Goal: Transaction & Acquisition: Subscribe to service/newsletter

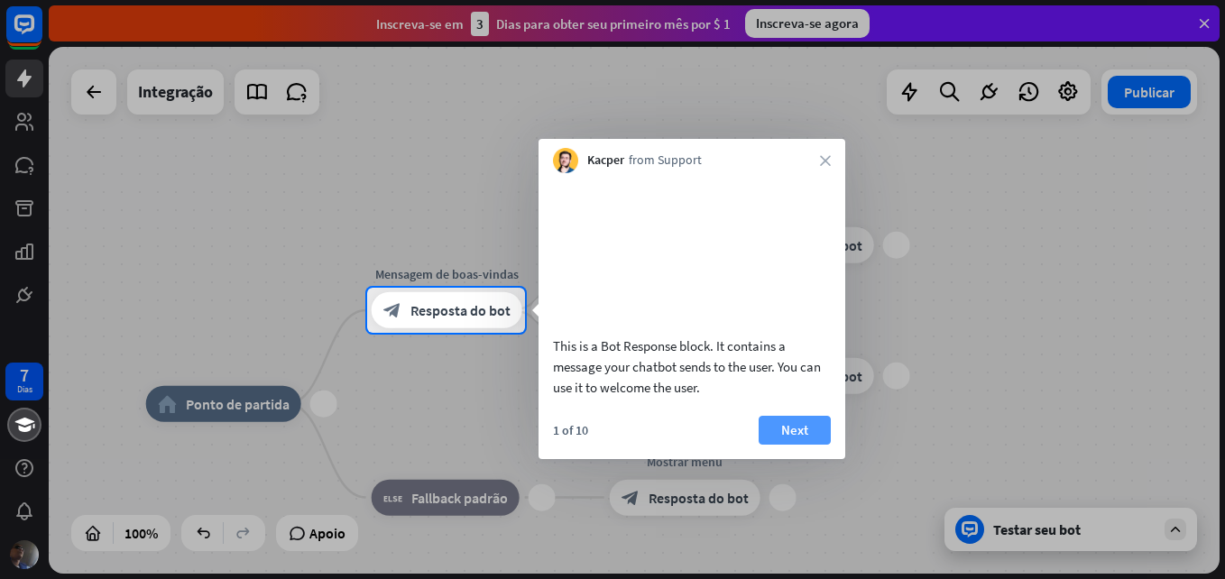
click at [794, 443] on font "Next" at bounding box center [794, 430] width 27 height 25
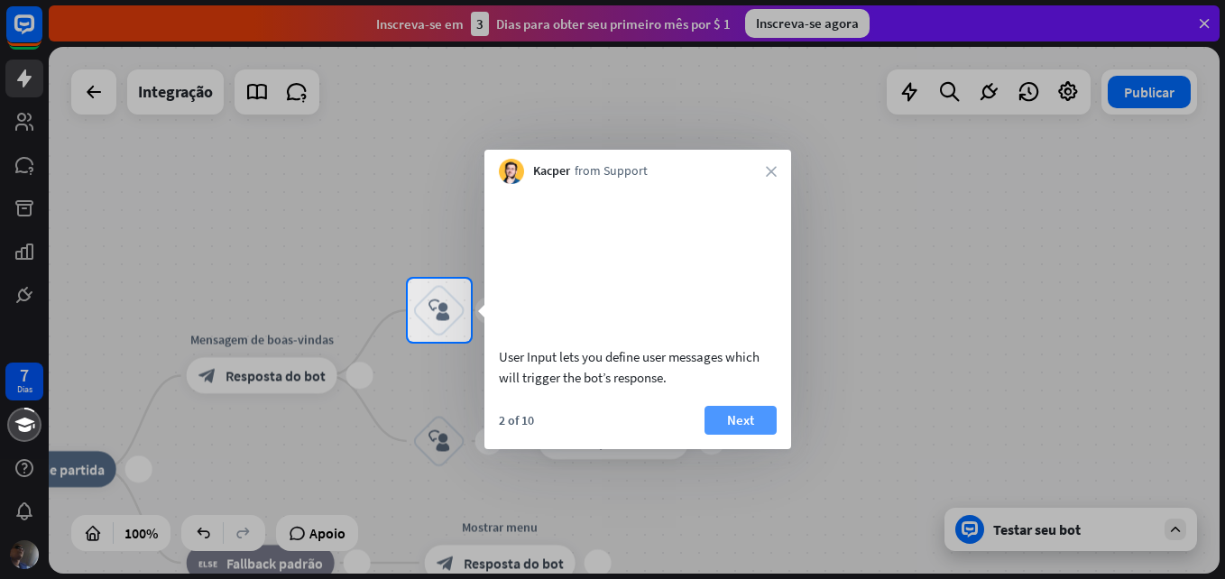
click at [743, 433] on font "Next" at bounding box center [740, 420] width 27 height 25
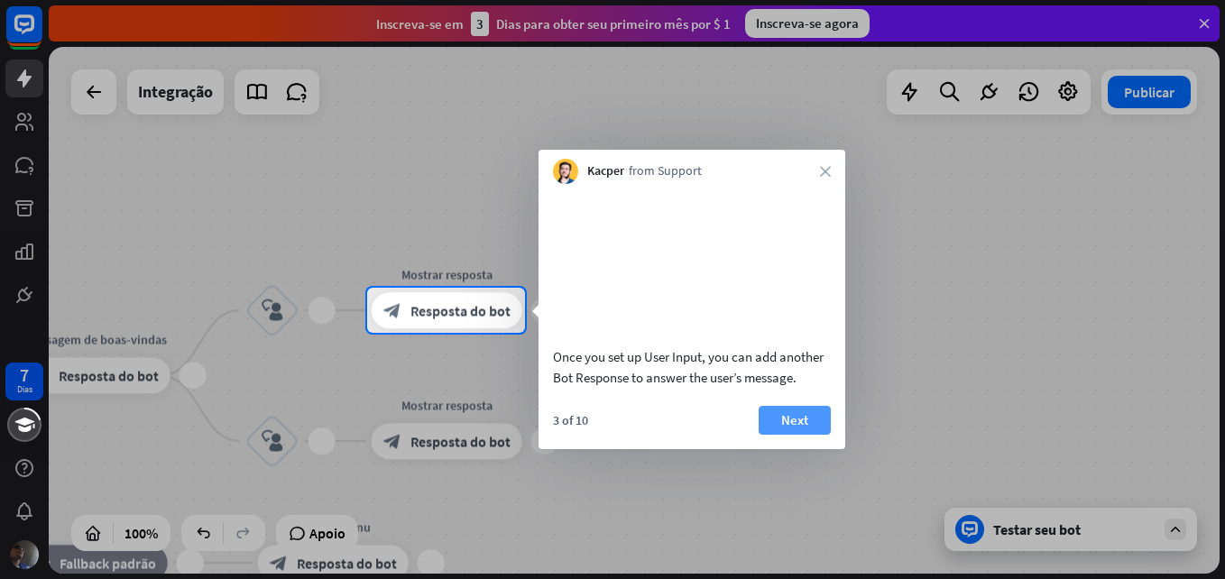
click at [775, 435] on button "Next" at bounding box center [795, 420] width 72 height 29
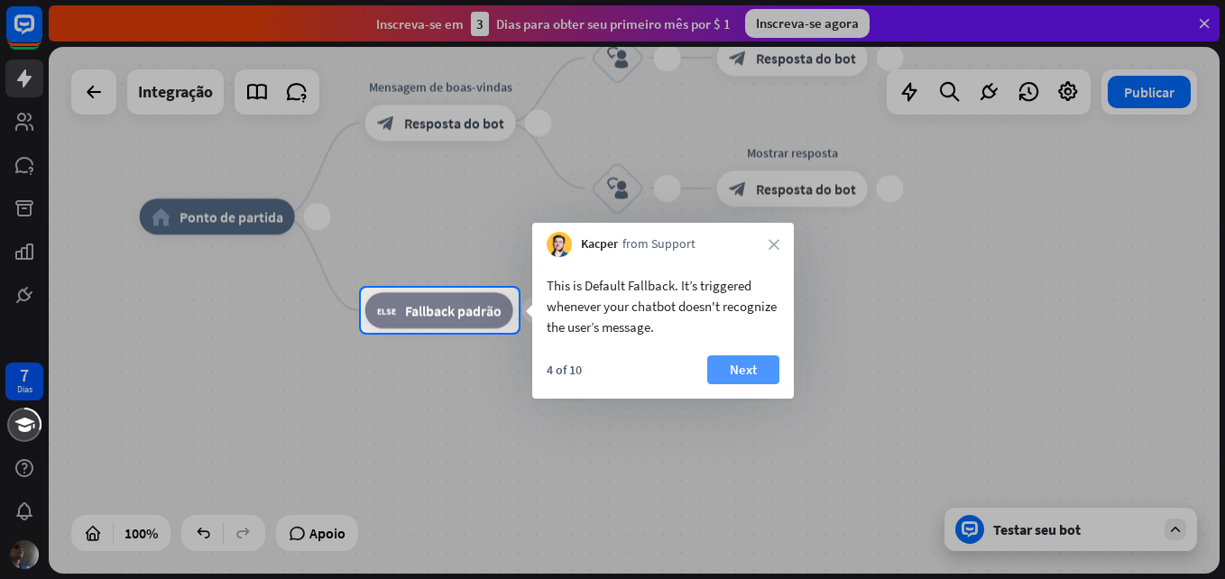
click at [757, 364] on button "Next" at bounding box center [743, 369] width 72 height 29
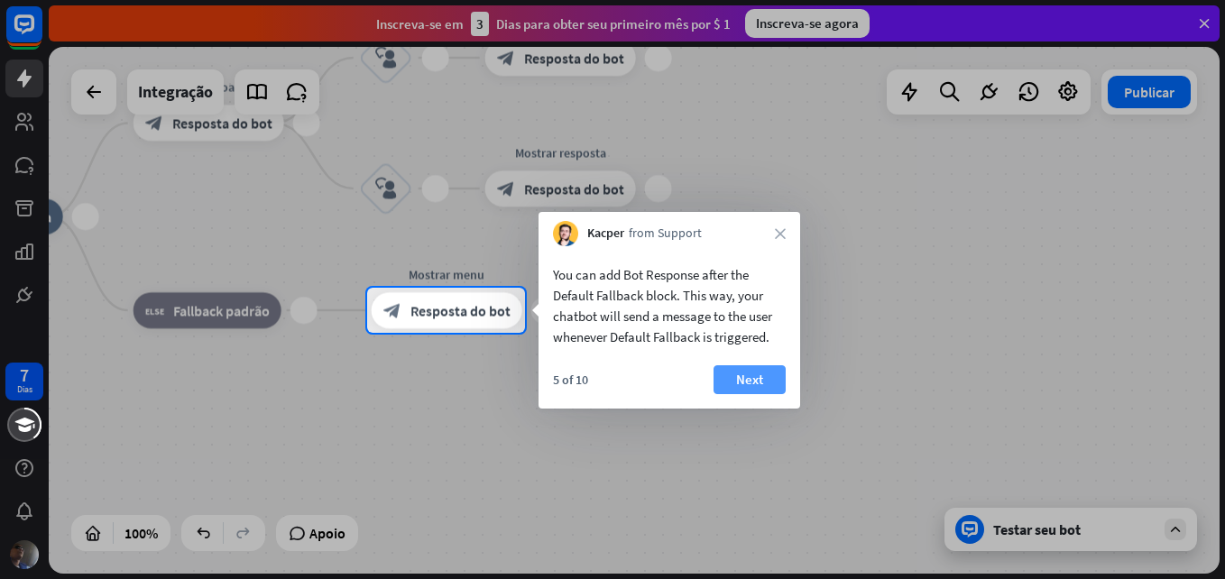
click at [753, 377] on font "Next" at bounding box center [749, 379] width 27 height 25
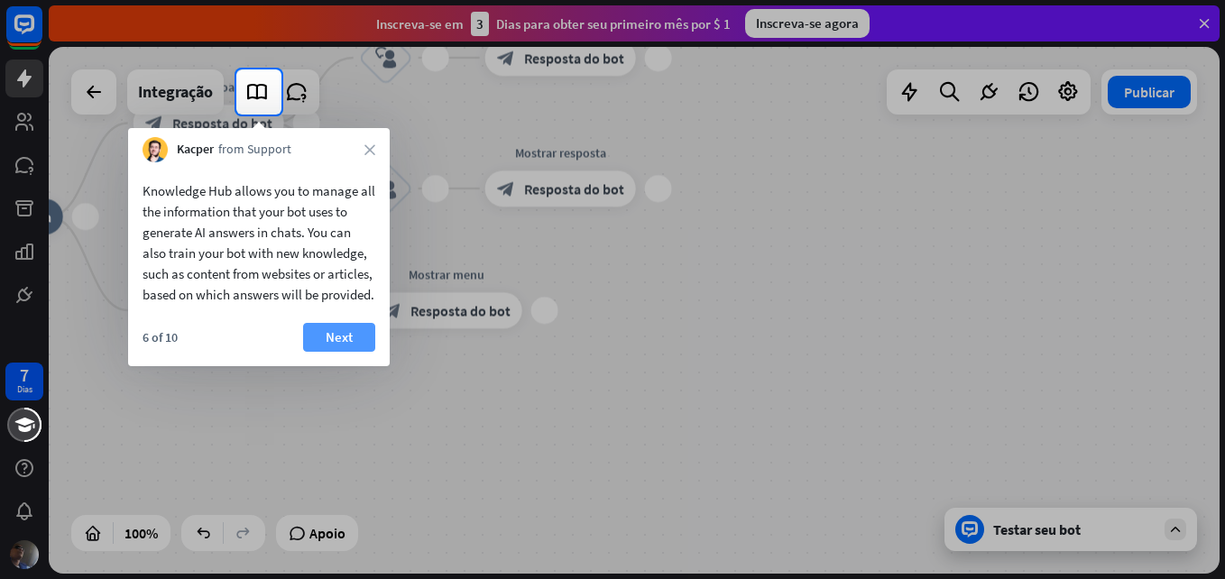
click at [356, 352] on button "Next" at bounding box center [339, 337] width 72 height 29
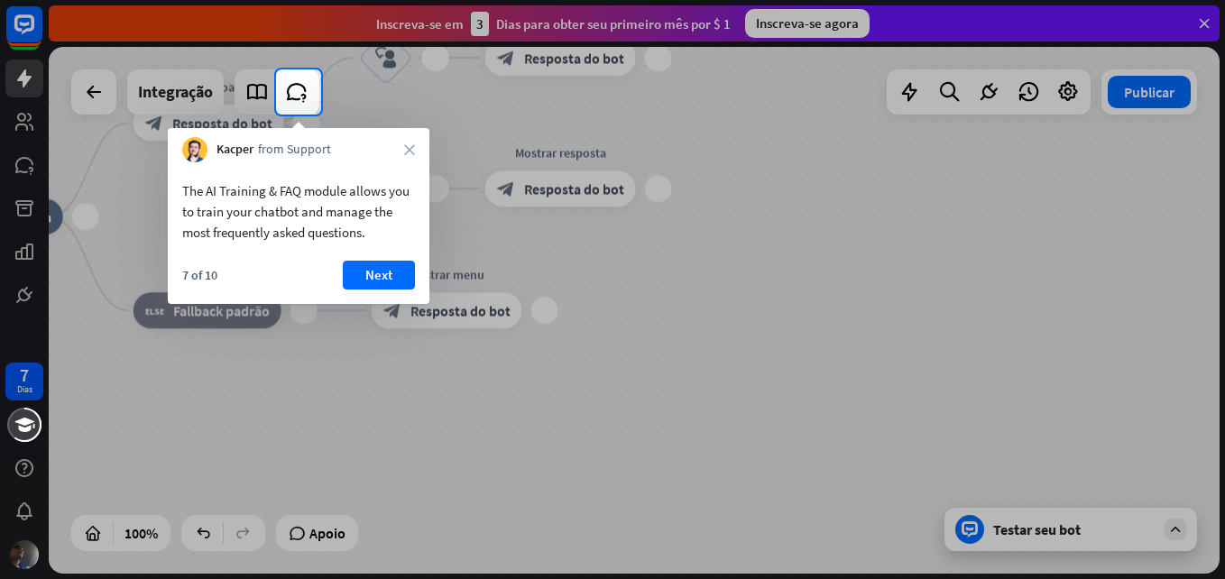
click at [370, 259] on div "The AI Training & FAQ module allows you to train your chatbot and manage the mo…" at bounding box center [299, 233] width 262 height 142
click at [367, 277] on font "Next" at bounding box center [378, 275] width 27 height 25
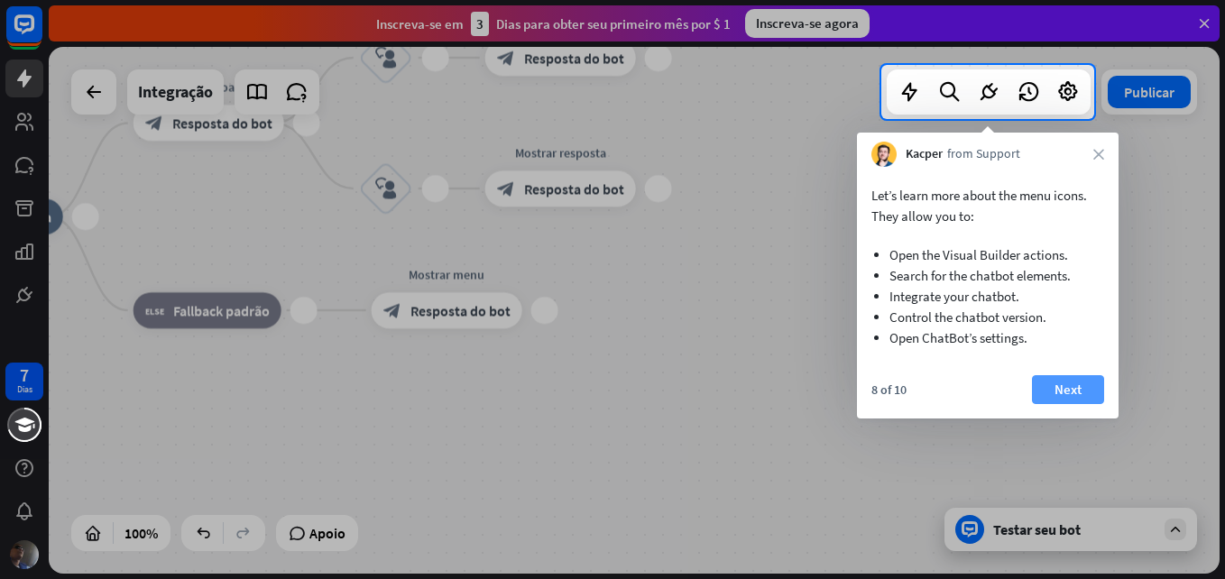
click at [1057, 390] on font "Next" at bounding box center [1068, 389] width 27 height 25
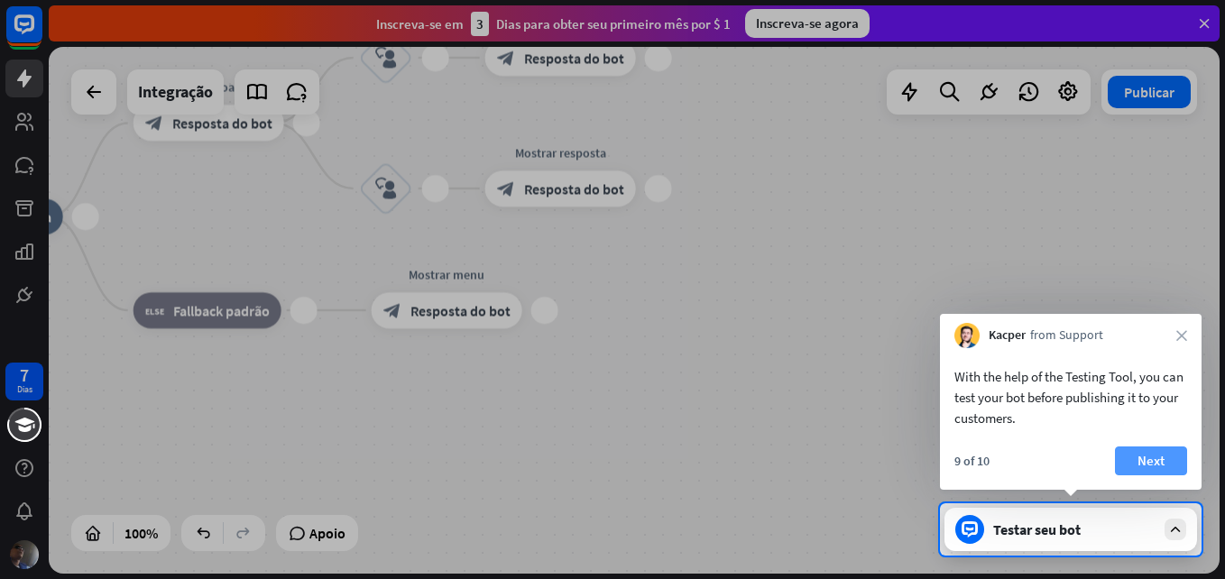
click at [1145, 463] on font "Next" at bounding box center [1151, 460] width 27 height 25
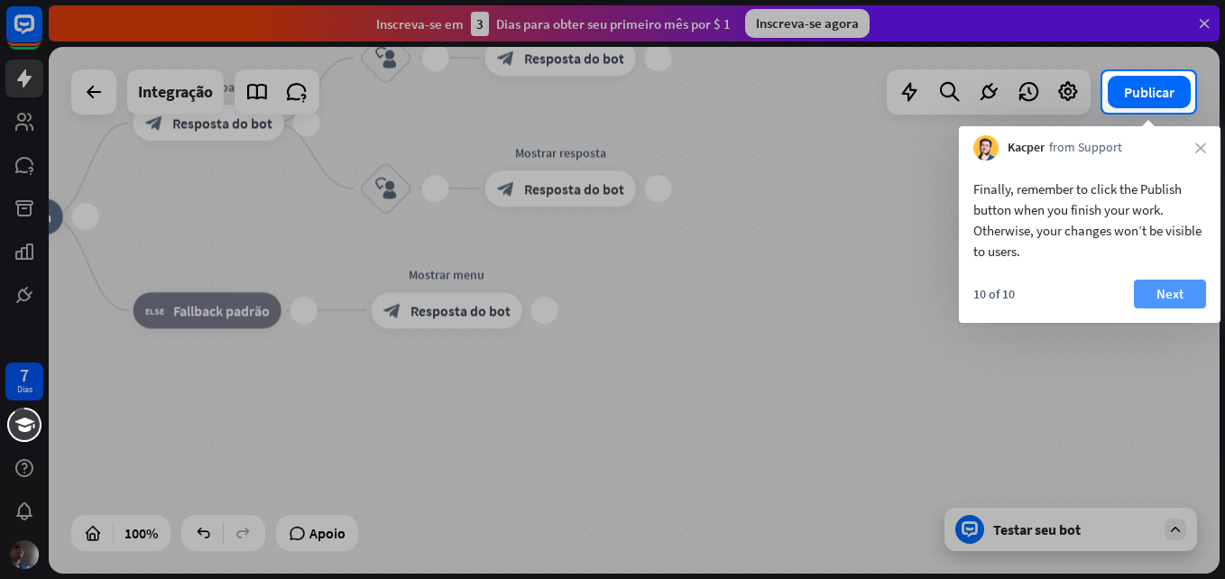
click at [1169, 297] on font "Next" at bounding box center [1170, 293] width 27 height 25
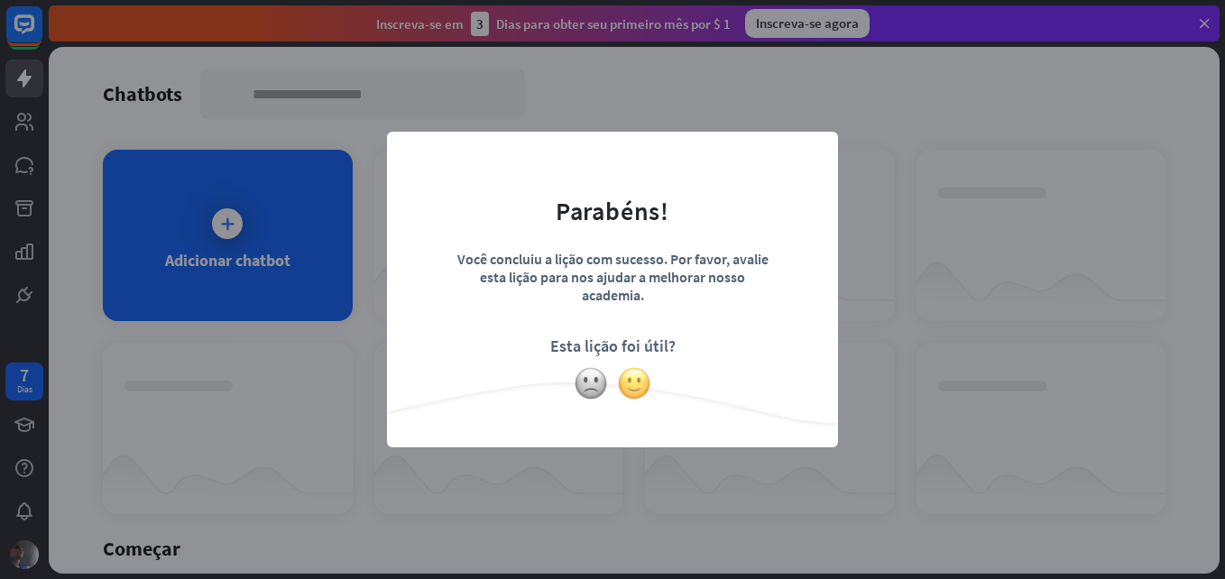
click at [641, 390] on img at bounding box center [634, 383] width 34 height 34
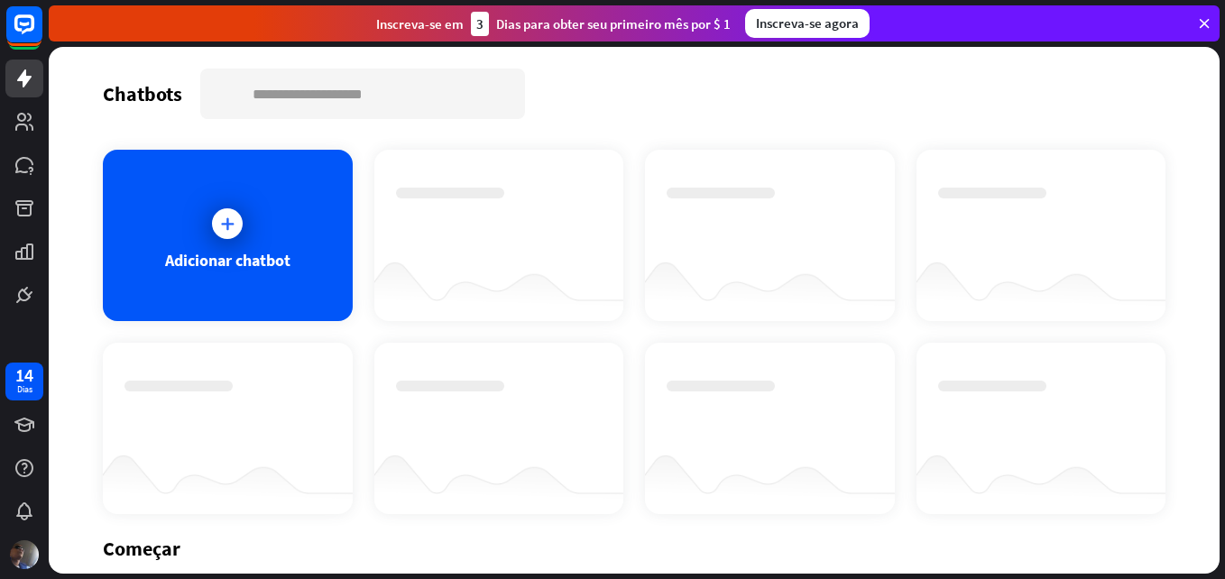
click at [788, 21] on div "Inscreva-se agora" at bounding box center [807, 23] width 124 height 29
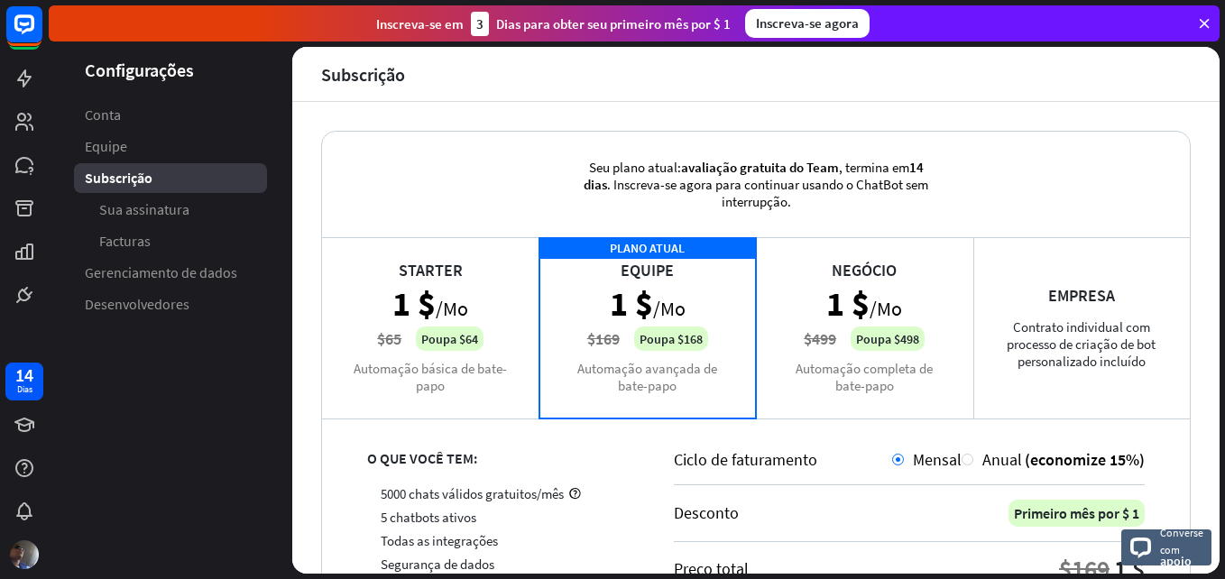
click at [434, 290] on div "Starter 1 $ /Mo $65 Poupa $64 Automação básica de bate-papo" at bounding box center [430, 327] width 217 height 180
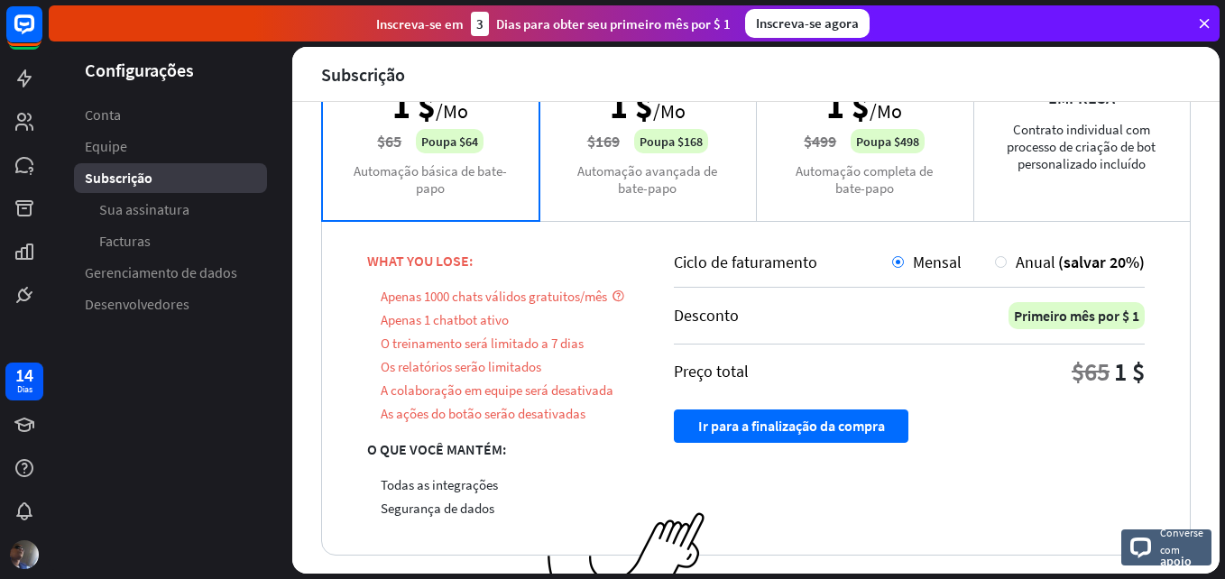
scroll to position [244, 0]
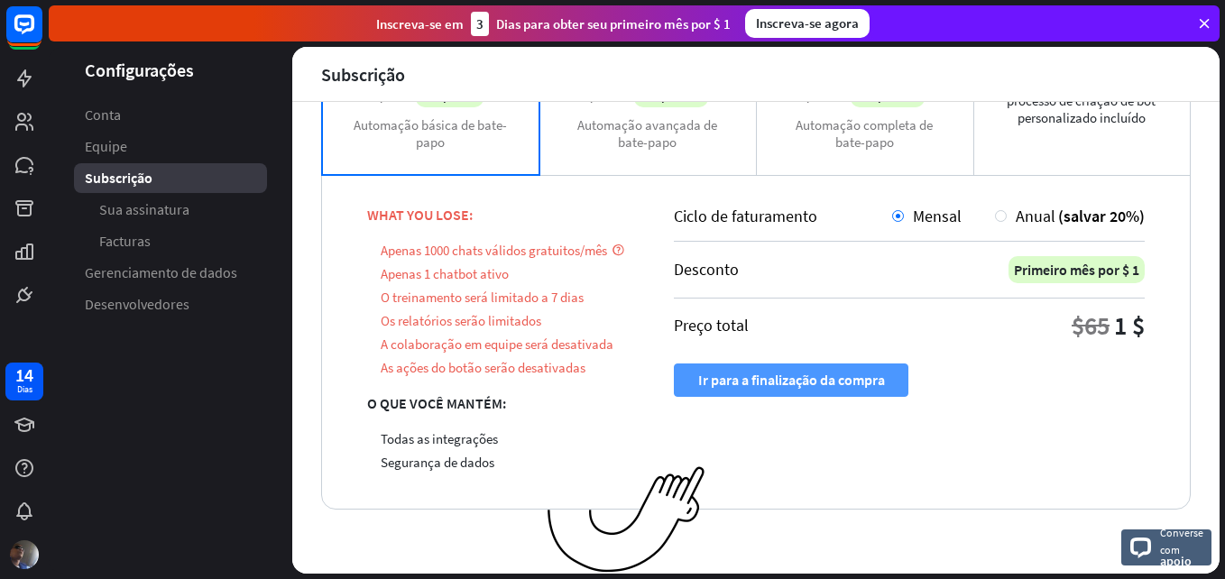
click at [723, 380] on font "Ir para a finalização da compra" at bounding box center [791, 380] width 187 height 32
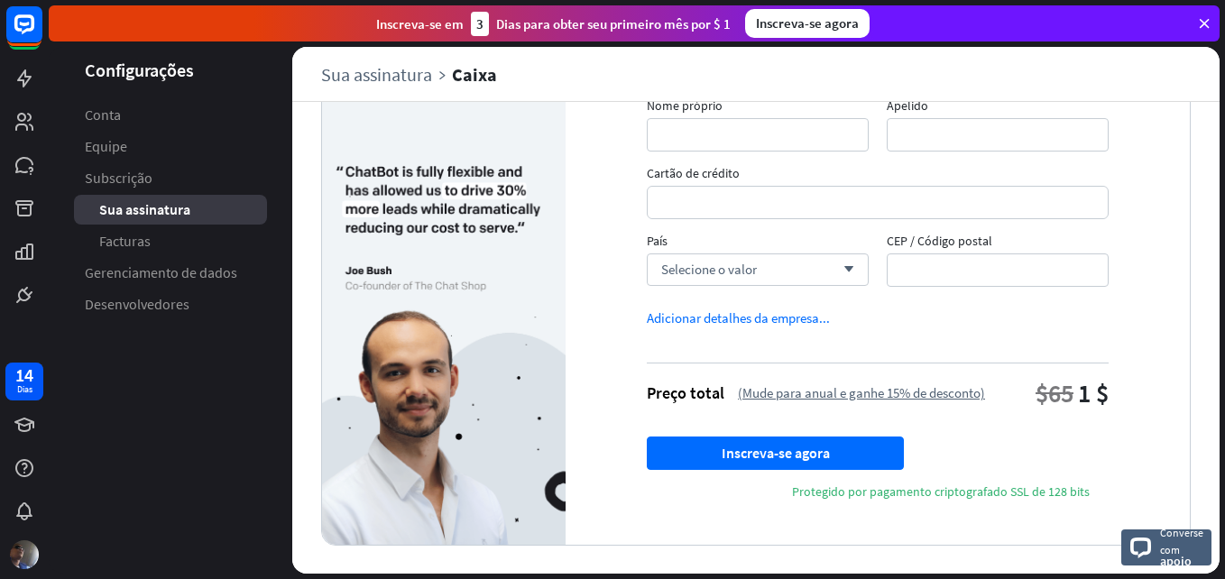
scroll to position [232, 0]
